Goal: Browse casually

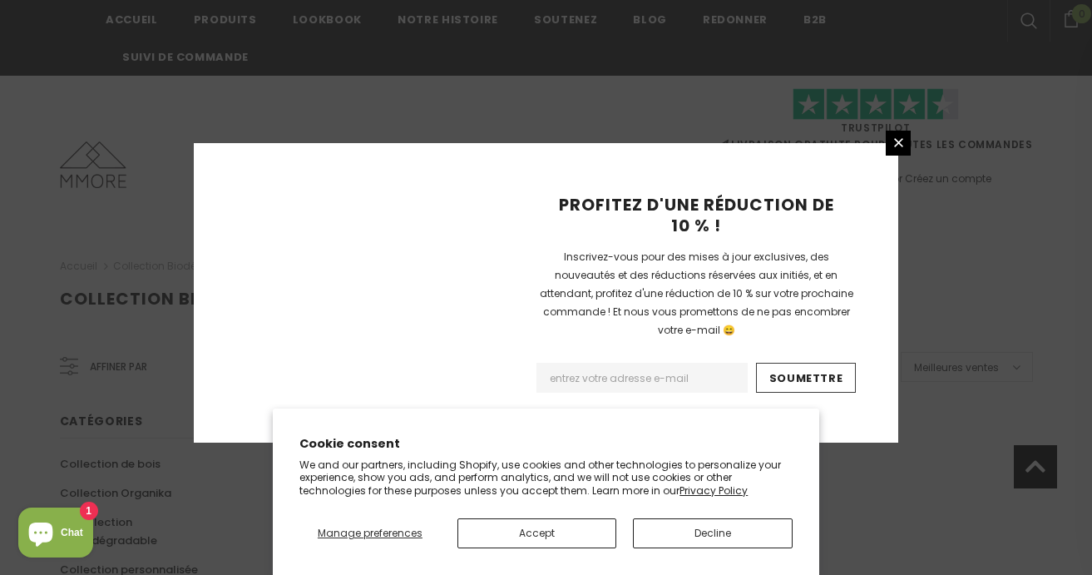
scroll to position [1170, 0]
